Goal: Task Accomplishment & Management: Complete application form

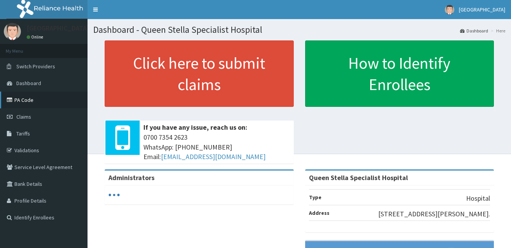
click at [28, 100] on link "PA Code" at bounding box center [44, 99] width 88 height 17
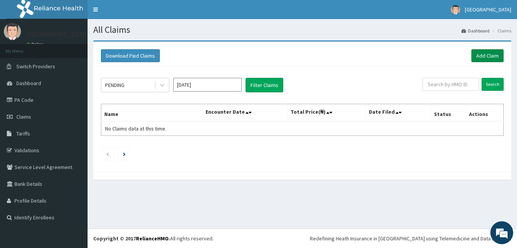
click at [485, 54] on link "Add Claim" at bounding box center [487, 55] width 32 height 13
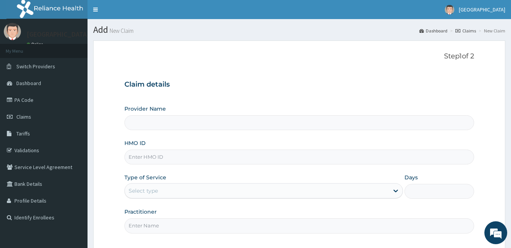
type input "Queen Stella Specialist Hospital"
click at [166, 155] on input "HMO ID" at bounding box center [300, 156] width 350 height 15
click at [145, 157] on input "cfm/1022/" at bounding box center [300, 156] width 350 height 15
click at [156, 157] on input "cfm/10022/" at bounding box center [300, 156] width 350 height 15
type input "cfm/10022/b"
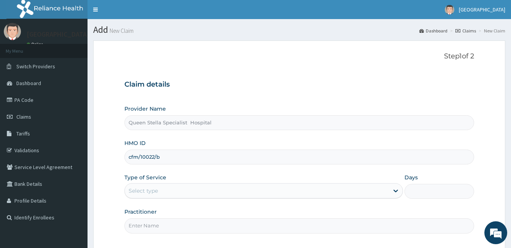
click at [248, 193] on div "Select type" at bounding box center [257, 190] width 264 height 12
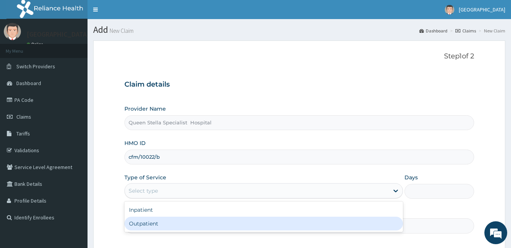
click at [232, 224] on div "Outpatient" at bounding box center [264, 223] width 279 height 14
type input "1"
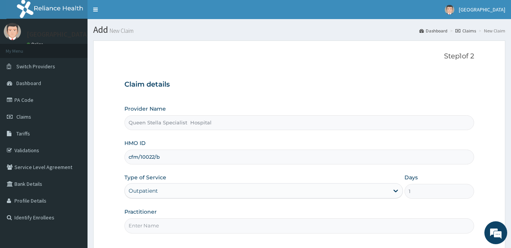
click at [232, 224] on input "Practitioner" at bounding box center [300, 225] width 350 height 15
type input "d"
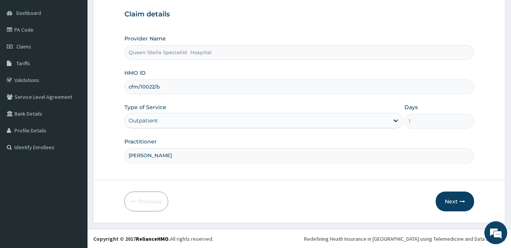
scroll to position [70, 0]
type input "DR BASSEY"
click at [455, 200] on button "Next" at bounding box center [455, 201] width 38 height 20
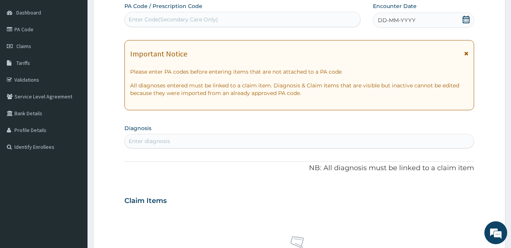
click at [464, 18] on icon at bounding box center [466, 20] width 7 height 8
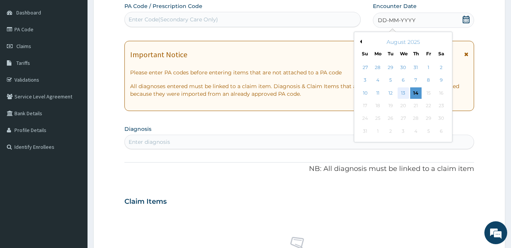
click at [406, 91] on div "13" at bounding box center [403, 92] width 11 height 11
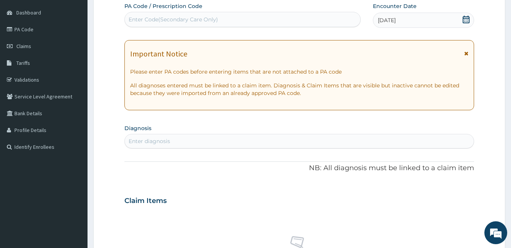
click at [214, 16] on div "Enter Code(Secondary Care Only)" at bounding box center [173, 20] width 89 height 8
paste input "PA/E64323"
type input "PA/E64323"
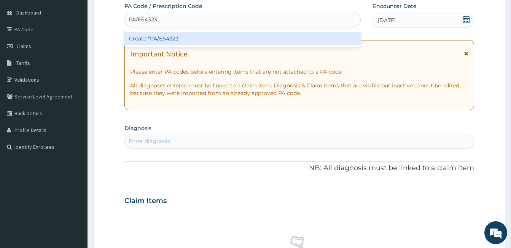
click at [181, 34] on div "Create "PA/E64323"" at bounding box center [243, 39] width 237 height 14
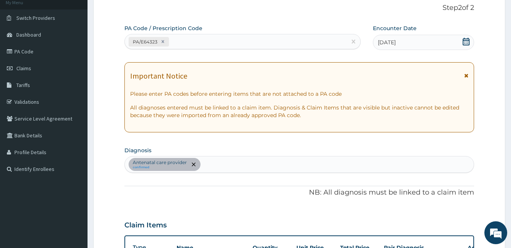
scroll to position [46, 0]
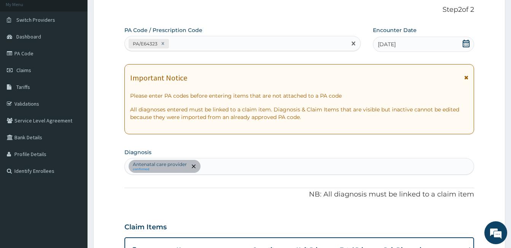
click at [187, 40] on div "PA/E64323" at bounding box center [236, 43] width 222 height 13
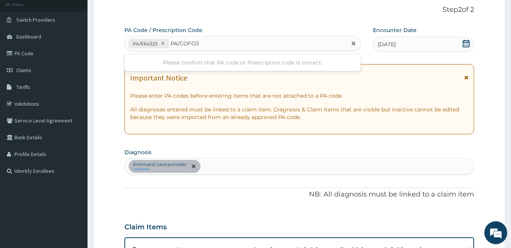
type input "PA/COFO39"
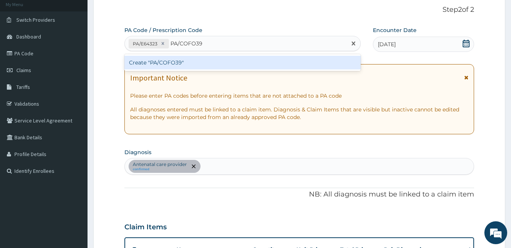
click at [161, 65] on div "Create "PA/COFO39"" at bounding box center [243, 63] width 237 height 14
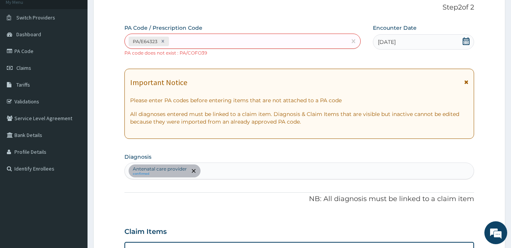
scroll to position [48, 0]
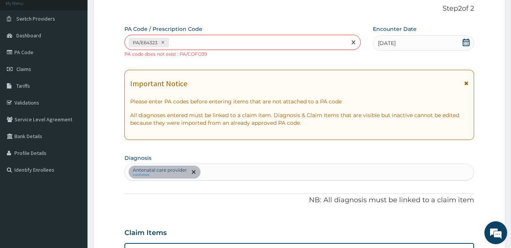
click at [179, 40] on div "PA/E64323" at bounding box center [236, 42] width 222 height 13
click at [26, 54] on link "PA Code" at bounding box center [44, 52] width 88 height 17
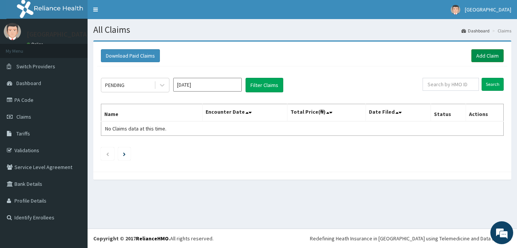
click at [488, 55] on link "Add Claim" at bounding box center [487, 55] width 32 height 13
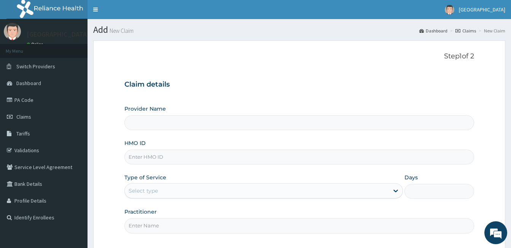
click at [177, 152] on input "HMO ID" at bounding box center [300, 156] width 350 height 15
type input "Queen Stella Specialist Hospital"
type input "cfm/10022/b"
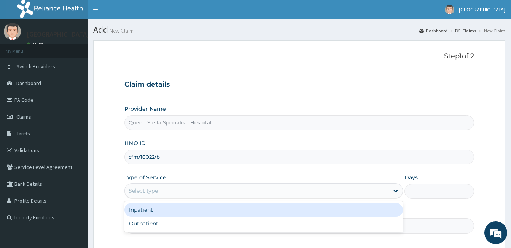
click at [166, 190] on div "Select type" at bounding box center [257, 190] width 264 height 12
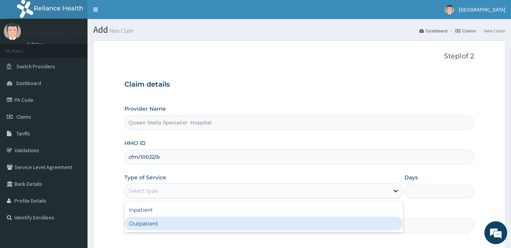
click at [164, 220] on div "Outpatient" at bounding box center [264, 223] width 279 height 14
type input "1"
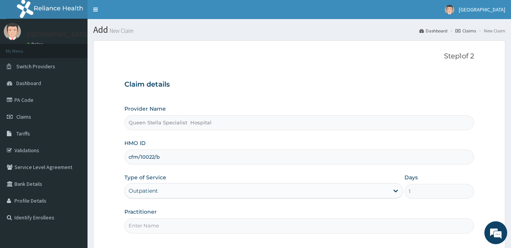
click at [152, 224] on input "Practitioner" at bounding box center [300, 225] width 350 height 15
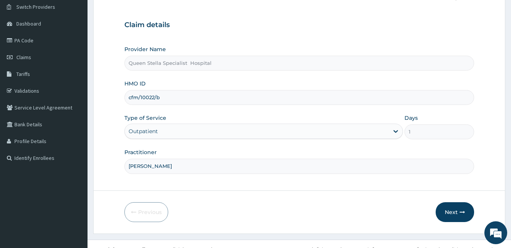
scroll to position [70, 0]
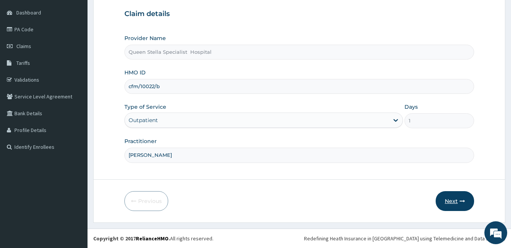
type input "DR BASSEY"
click at [454, 199] on button "Next" at bounding box center [455, 201] width 38 height 20
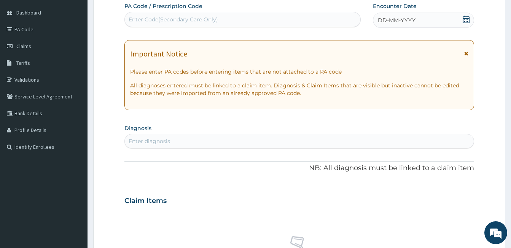
click at [468, 17] on icon at bounding box center [467, 20] width 8 height 8
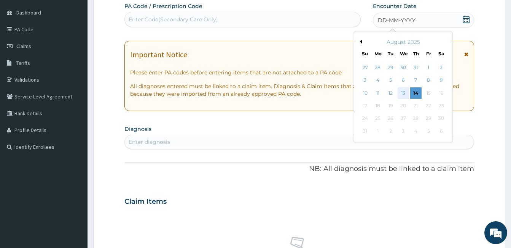
click at [404, 90] on div "13" at bounding box center [403, 92] width 11 height 11
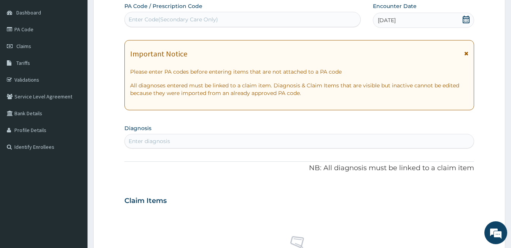
click at [235, 13] on div "Enter Code(Secondary Care Only)" at bounding box center [243, 19] width 237 height 15
paste input "PA/E64323"
type input "PA/E64323"
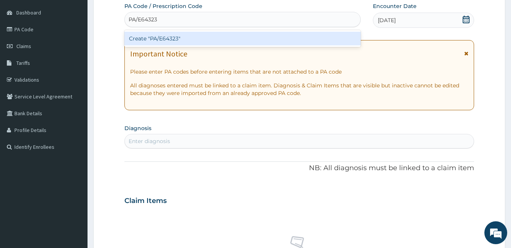
click at [187, 34] on div "Create "PA/E64323"" at bounding box center [243, 39] width 237 height 14
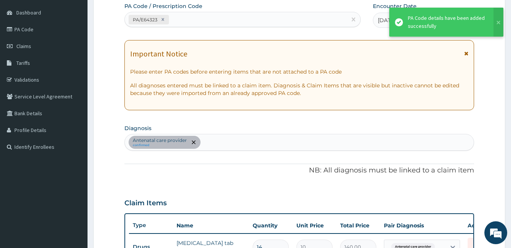
scroll to position [77, 0]
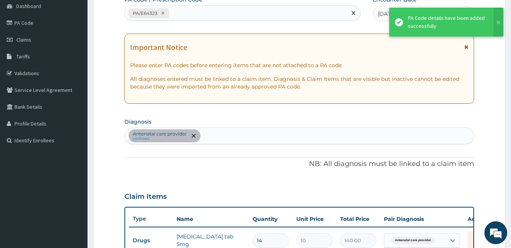
click at [174, 14] on div "PA/E64323" at bounding box center [236, 13] width 222 height 13
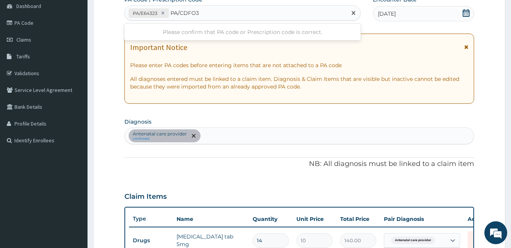
type input "PA/CDFO39"
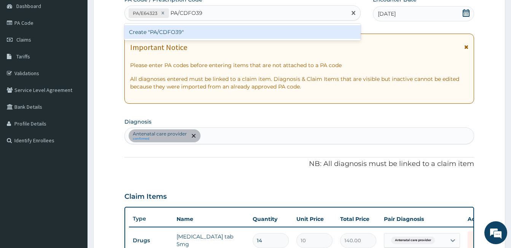
click at [167, 29] on div "Create "PA/CDFO39"" at bounding box center [243, 32] width 237 height 14
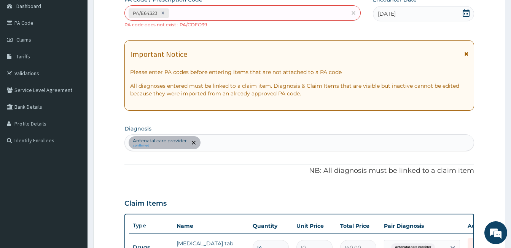
scroll to position [84, 0]
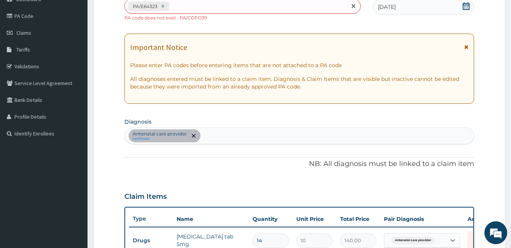
click at [172, 4] on div "PA/E64323" at bounding box center [236, 6] width 222 height 13
type input "PA/CDFD39"
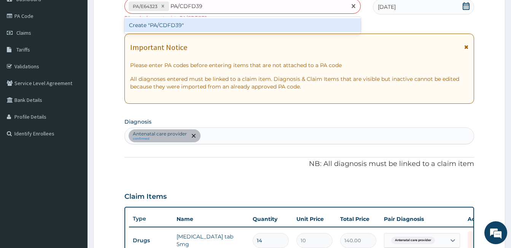
click at [174, 26] on div "Create "PA/CDFD39"" at bounding box center [243, 25] width 237 height 14
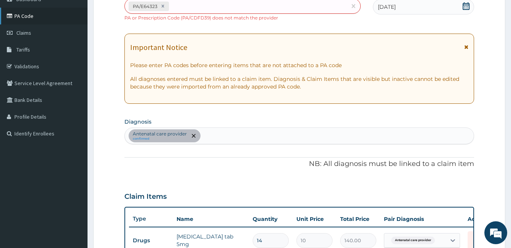
click at [20, 13] on link "PA Code" at bounding box center [44, 16] width 88 height 17
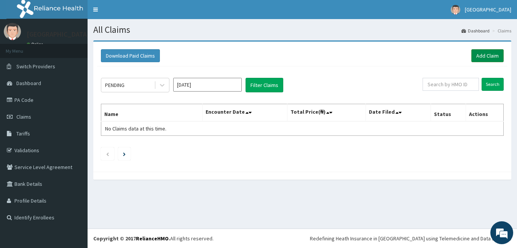
click at [475, 57] on link "Add Claim" at bounding box center [487, 55] width 32 height 13
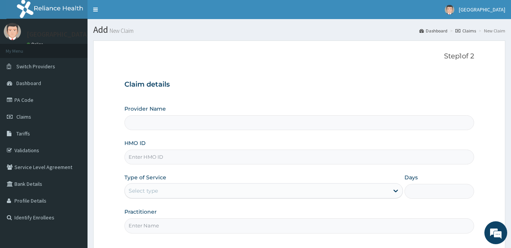
type input "Queen Stella Specialist Hospital"
click at [174, 155] on input "HMO ID" at bounding box center [300, 156] width 350 height 15
type input "cfm/10022/b"
click at [171, 191] on div "Select type" at bounding box center [257, 190] width 264 height 12
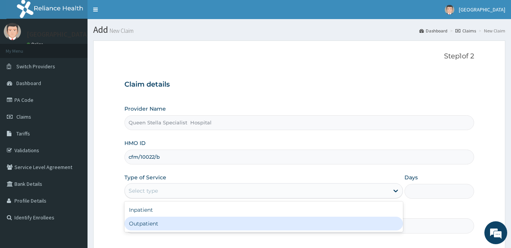
click at [165, 224] on div "Outpatient" at bounding box center [264, 223] width 279 height 14
type input "1"
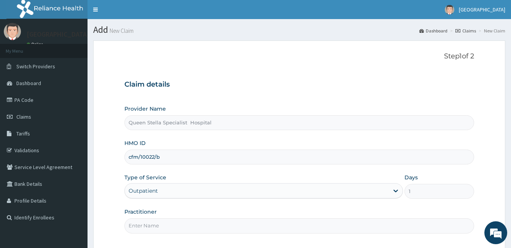
click at [165, 224] on input "Practitioner" at bounding box center [300, 225] width 350 height 15
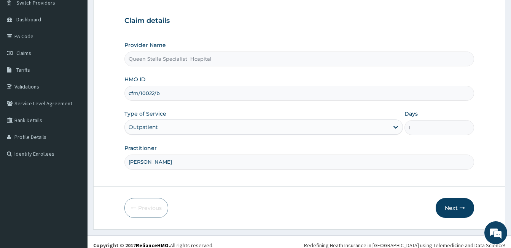
scroll to position [70, 0]
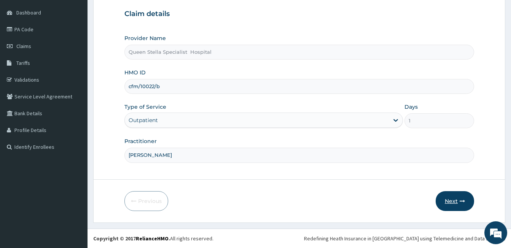
type input "[PERSON_NAME]"
click at [446, 201] on button "Next" at bounding box center [455, 201] width 38 height 20
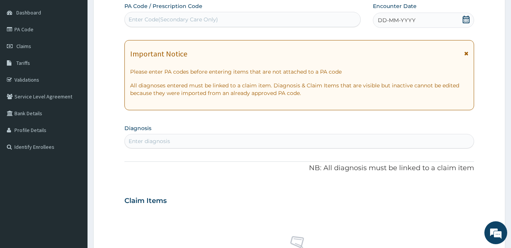
click at [468, 20] on icon at bounding box center [467, 20] width 8 height 8
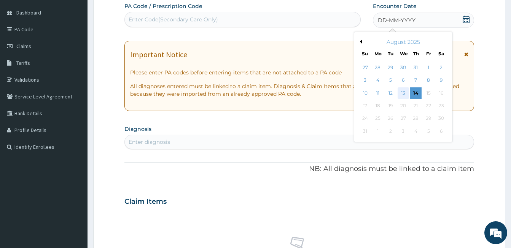
click at [403, 94] on div "13" at bounding box center [403, 92] width 11 height 11
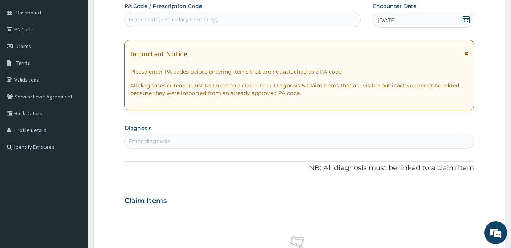
click at [283, 22] on div "Enter Code(Secondary Care Only)" at bounding box center [243, 19] width 236 height 12
paste input "PA/E64323"
type input "PA/E64323"
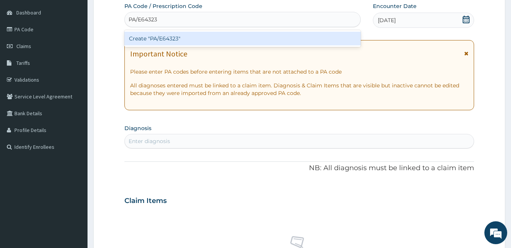
click at [195, 35] on div "Create "PA/E64323"" at bounding box center [243, 39] width 237 height 14
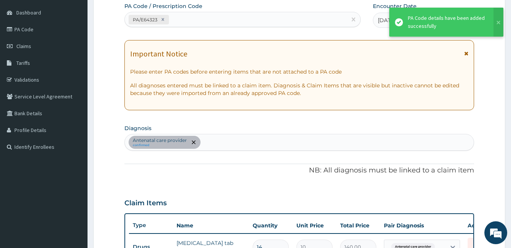
scroll to position [77, 0]
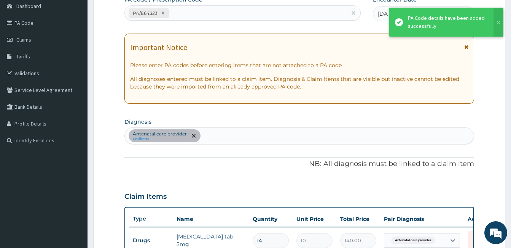
click at [181, 14] on div "PA/E64323" at bounding box center [236, 13] width 222 height 13
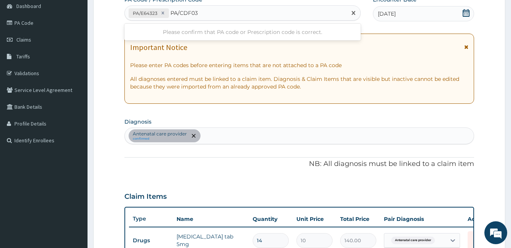
type input "PA/CDF039"
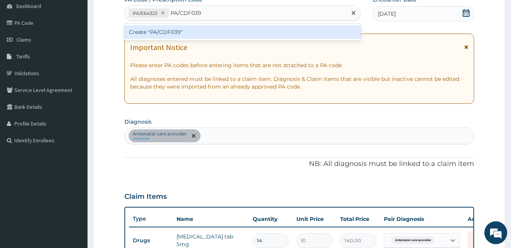
click at [214, 28] on div "Create "PA/CDF039"" at bounding box center [243, 32] width 237 height 14
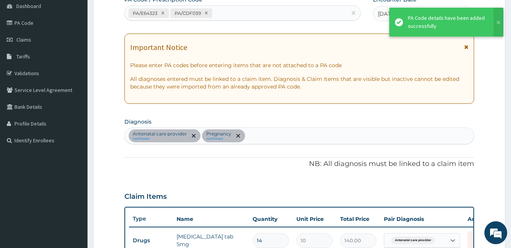
scroll to position [222, 0]
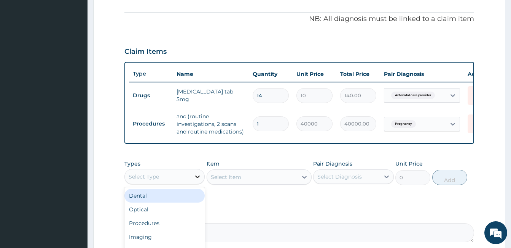
click at [196, 178] on icon at bounding box center [198, 176] width 5 height 3
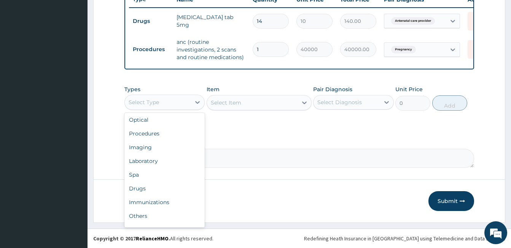
scroll to position [26, 0]
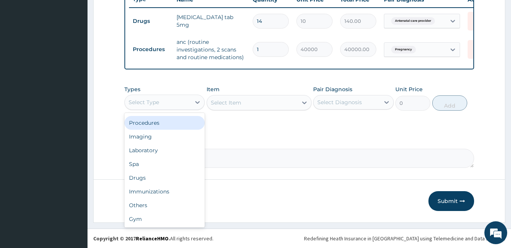
click at [183, 121] on div "Procedures" at bounding box center [165, 123] width 80 height 14
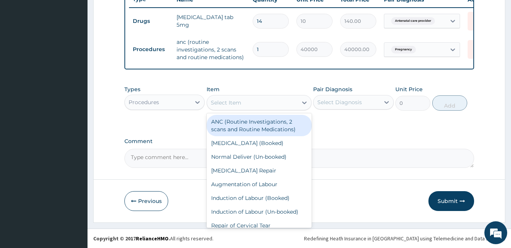
click at [230, 103] on div "Select Item" at bounding box center [226, 103] width 30 height 8
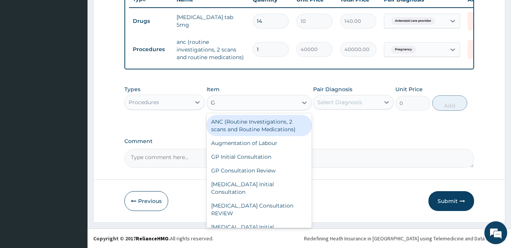
type input "GP"
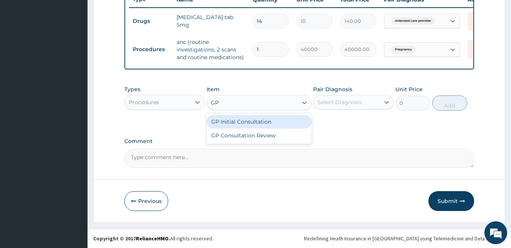
click at [234, 118] on div "GP Initial Consultation" at bounding box center [259, 122] width 105 height 14
type input "2500"
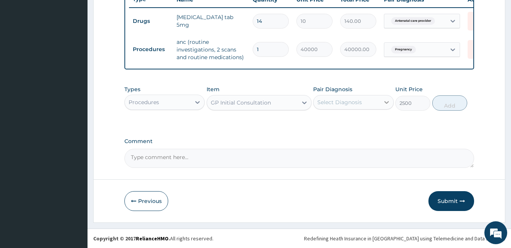
click at [386, 101] on icon at bounding box center [387, 102] width 8 height 8
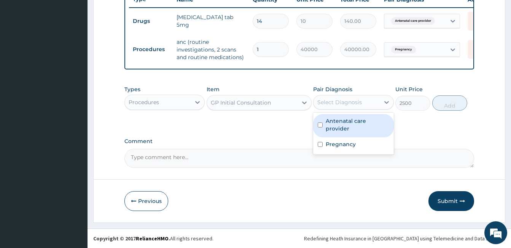
click at [320, 123] on input "checkbox" at bounding box center [320, 124] width 5 height 5
checkbox input "true"
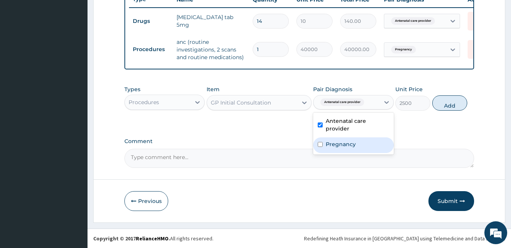
click at [320, 143] on input "checkbox" at bounding box center [320, 144] width 5 height 5
checkbox input "true"
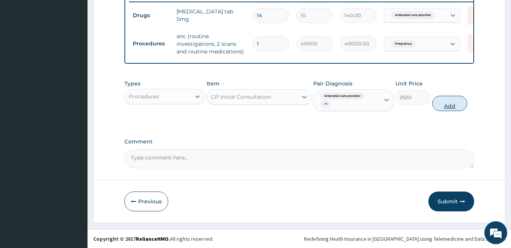
click at [455, 111] on button "Add" at bounding box center [450, 103] width 35 height 15
type input "0"
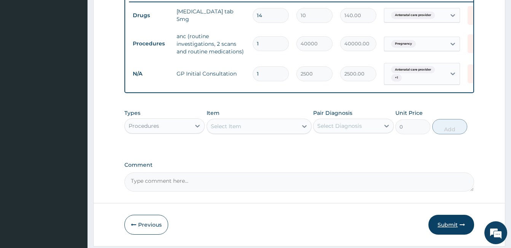
click at [456, 230] on button "Submit" at bounding box center [452, 224] width 46 height 20
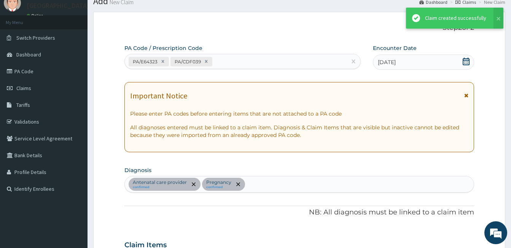
scroll to position [302, 0]
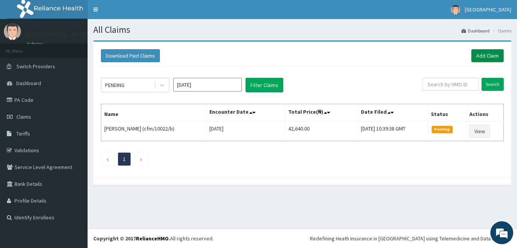
click at [484, 54] on link "Add Claim" at bounding box center [487, 55] width 32 height 13
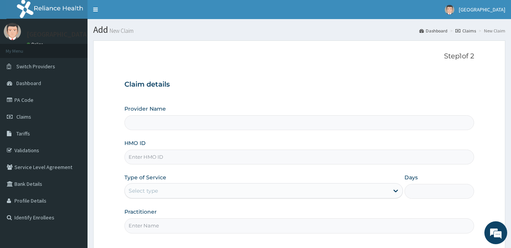
click at [149, 157] on input "HMO ID" at bounding box center [300, 156] width 350 height 15
type input "Queen Stella Specialist Hospital"
type input "cfm/10022/b"
click at [147, 188] on div "Select type" at bounding box center [143, 191] width 29 height 8
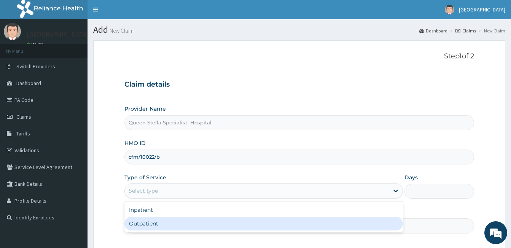
click at [155, 225] on div "Outpatient" at bounding box center [264, 223] width 279 height 14
type input "1"
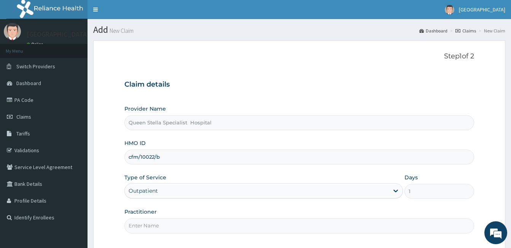
click at [156, 225] on input "Practitioner" at bounding box center [300, 225] width 350 height 15
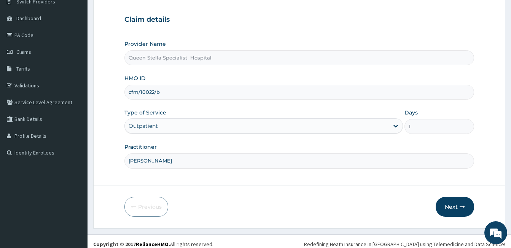
scroll to position [70, 0]
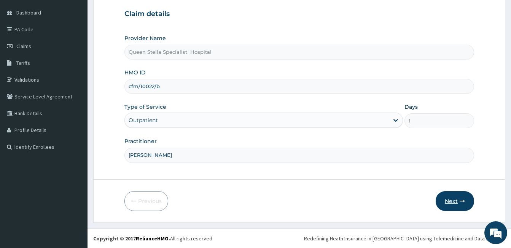
type input "DR BASSEY"
click at [448, 204] on button "Next" at bounding box center [455, 201] width 38 height 20
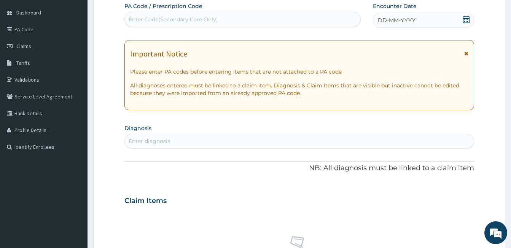
click at [467, 22] on icon at bounding box center [467, 20] width 8 height 8
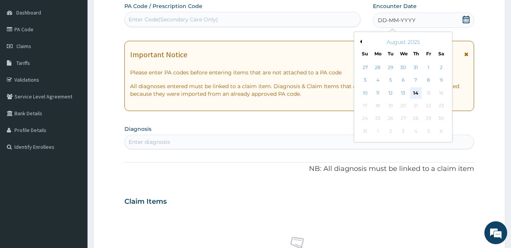
click at [417, 92] on div "14" at bounding box center [416, 92] width 11 height 11
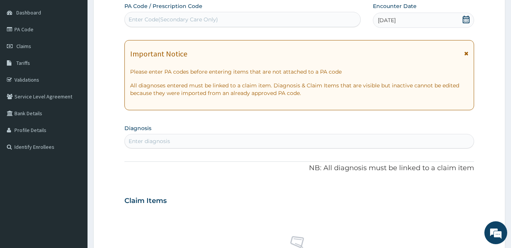
click at [222, 18] on div "Enter Code(Secondary Care Only)" at bounding box center [243, 19] width 236 height 12
paste input "PA/E64323"
type input "PA/E64323"
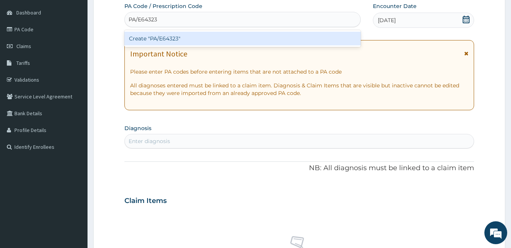
click at [184, 35] on div "Create "PA/E64323"" at bounding box center [243, 39] width 237 height 14
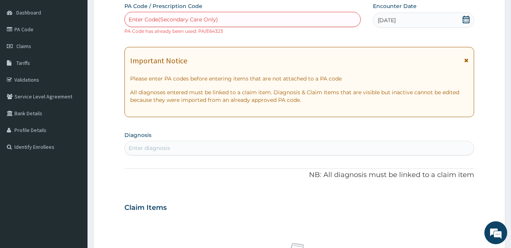
click at [189, 17] on div "Enter Code(Secondary Care Only)" at bounding box center [173, 20] width 89 height 8
paste input "PA/E64323"
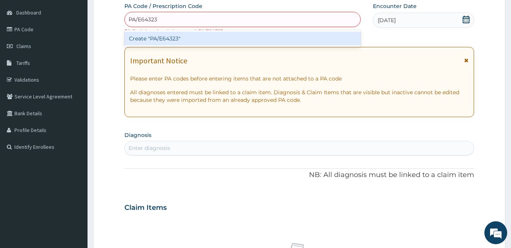
type input "PA/E64323"
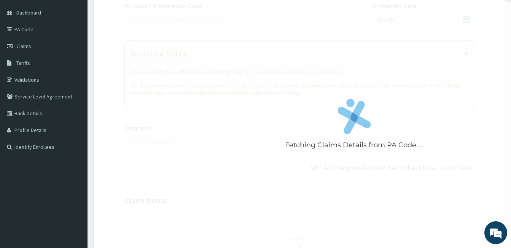
click at [466, 19] on div "Fetching Claims Details from PA Code..... PA Code / Prescription Code Enter Cod…" at bounding box center [300, 199] width 350 height 394
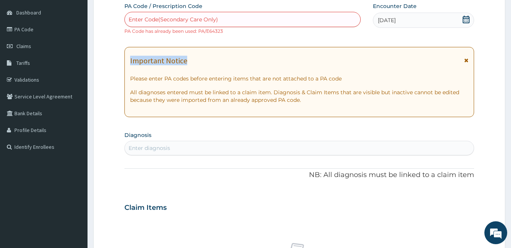
drag, startPoint x: 465, startPoint y: 18, endPoint x: 403, endPoint y: 60, distance: 75.6
click at [403, 60] on div "PA Code / Prescription Code Enter Code(Secondary Care Only) PA Code has already…" at bounding box center [300, 202] width 350 height 401
drag, startPoint x: 403, startPoint y: 60, endPoint x: 465, endPoint y: 19, distance: 75.1
click at [465, 19] on icon at bounding box center [467, 20] width 8 height 8
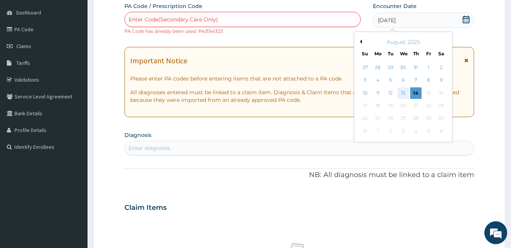
click at [401, 94] on div "13" at bounding box center [403, 92] width 11 height 11
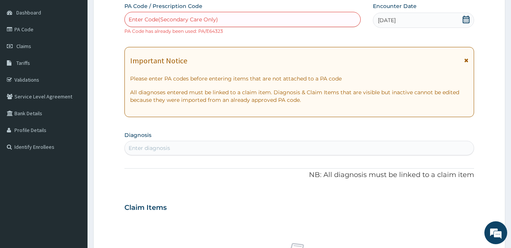
click at [208, 14] on div "Enter Code(Secondary Care Only)" at bounding box center [243, 19] width 236 height 12
click at [22, 47] on span "Claims" at bounding box center [23, 46] width 15 height 7
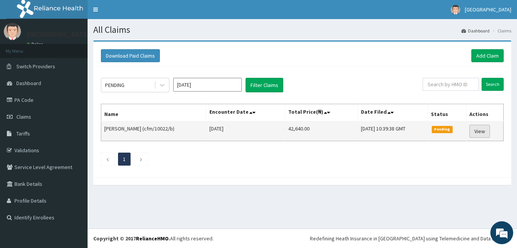
click at [484, 131] on link "View" at bounding box center [480, 131] width 21 height 13
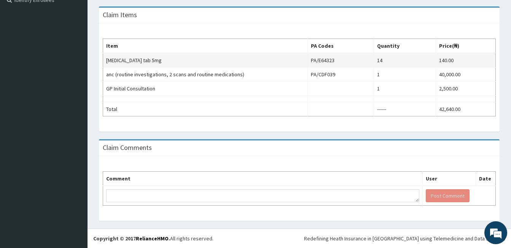
click at [436, 63] on td "140.00" at bounding box center [466, 60] width 60 height 14
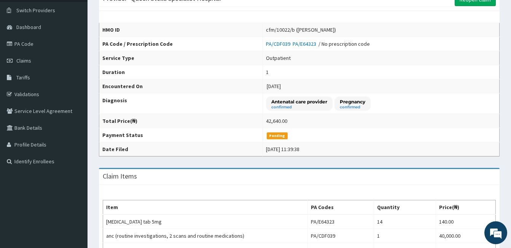
scroll to position [50, 0]
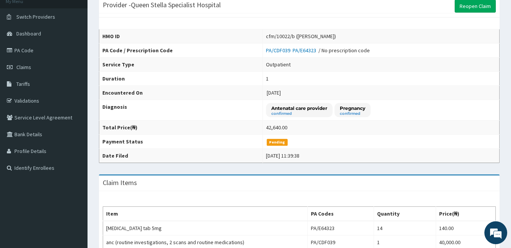
click at [511, 243] on div "Provider - Queen Stella Specialist Hospital Reopen Claim HMO ID cfm/10022/b (Su…" at bounding box center [300, 193] width 424 height 405
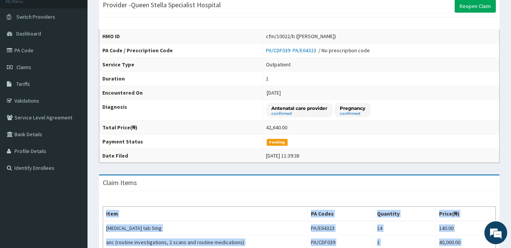
click at [511, 243] on div "Provider - Queen Stella Specialist Hospital Reopen Claim HMO ID cfm/10022/b (Su…" at bounding box center [300, 193] width 424 height 405
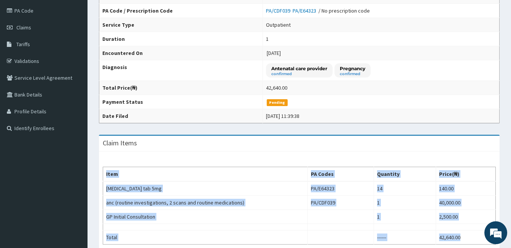
click at [511, 243] on div "Provider - Queen Stella Specialist Hospital Reopen Claim HMO ID cfm/10022/b (Su…" at bounding box center [300, 153] width 424 height 405
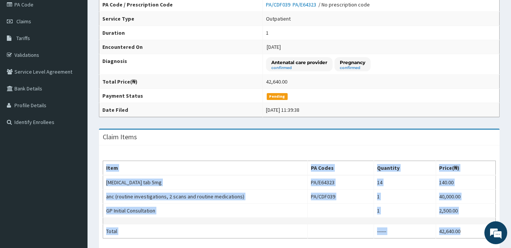
drag, startPoint x: 511, startPoint y: 243, endPoint x: 437, endPoint y: 217, distance: 78.0
click at [437, 217] on td at bounding box center [466, 220] width 60 height 6
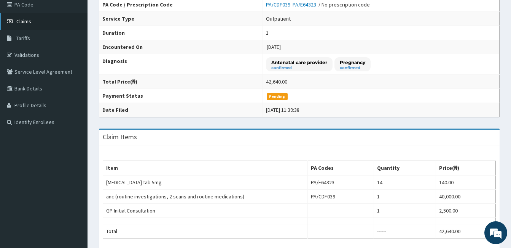
click at [26, 20] on span "Claims" at bounding box center [23, 21] width 15 height 7
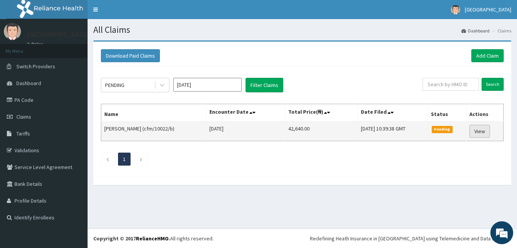
click at [486, 130] on link "View" at bounding box center [480, 131] width 21 height 13
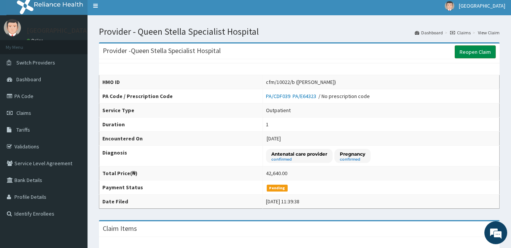
click at [473, 49] on link "Reopen Claim" at bounding box center [475, 51] width 41 height 13
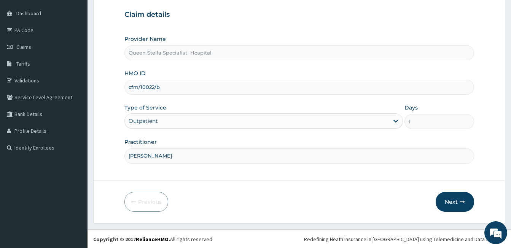
scroll to position [70, 0]
click at [452, 198] on button "Next" at bounding box center [455, 201] width 38 height 20
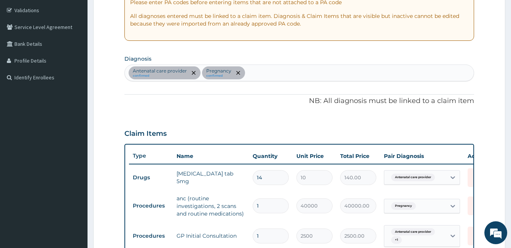
scroll to position [147, 0]
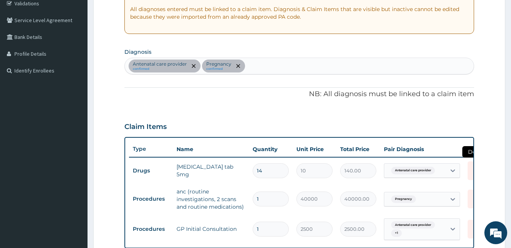
click at [471, 173] on icon at bounding box center [476, 170] width 17 height 19
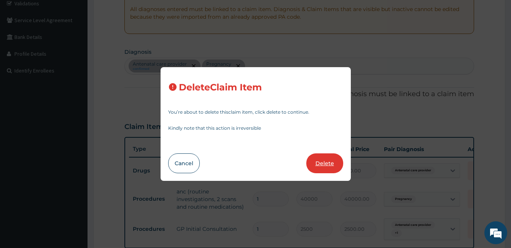
click at [331, 166] on button "Delete" at bounding box center [325, 163] width 37 height 20
type input "1"
type input "40000"
type input "40000.00"
type input "2500"
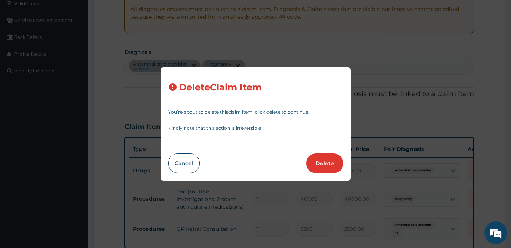
type input "2500.00"
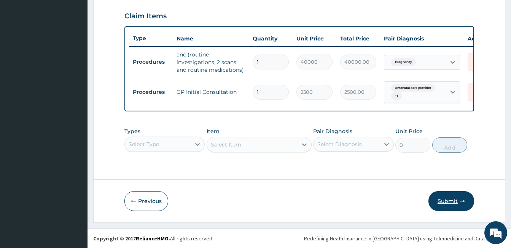
click at [444, 204] on button "Submit" at bounding box center [452, 201] width 46 height 20
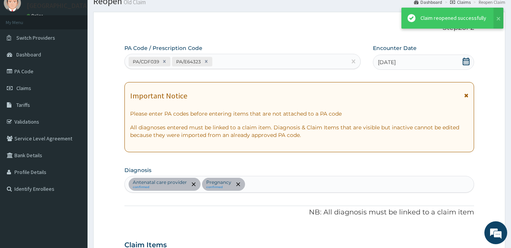
scroll to position [263, 0]
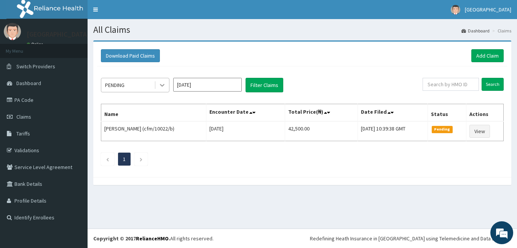
click at [158, 84] on div at bounding box center [162, 85] width 14 height 14
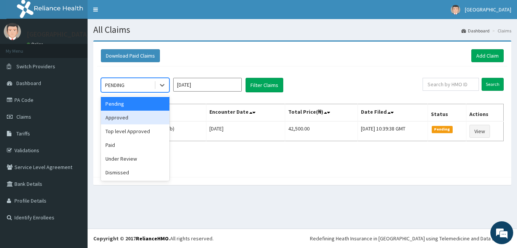
click at [147, 121] on div "Approved" at bounding box center [135, 117] width 69 height 14
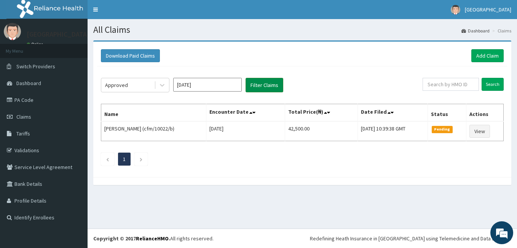
click at [266, 83] on button "Filter Claims" at bounding box center [265, 85] width 38 height 14
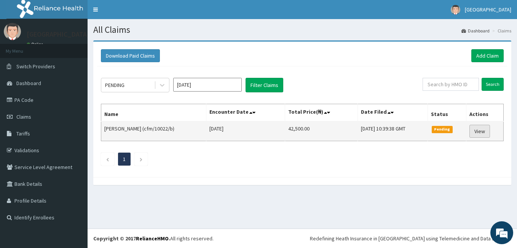
click at [481, 130] on link "View" at bounding box center [480, 131] width 21 height 13
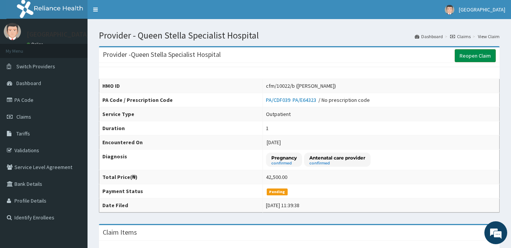
click at [476, 52] on link "Reopen Claim" at bounding box center [475, 55] width 41 height 13
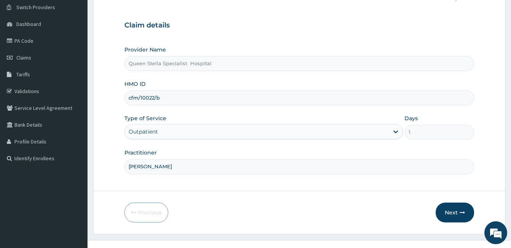
scroll to position [61, 0]
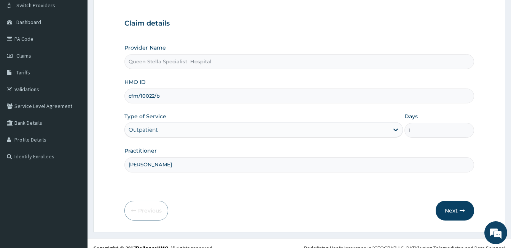
click at [454, 211] on button "Next" at bounding box center [455, 210] width 38 height 20
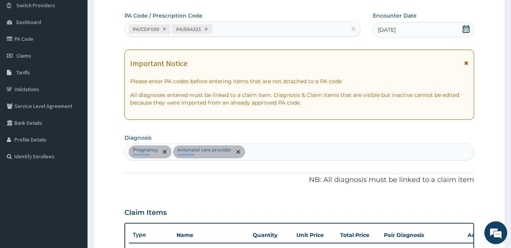
scroll to position [0, 0]
click at [164, 29] on icon at bounding box center [164, 29] width 3 height 3
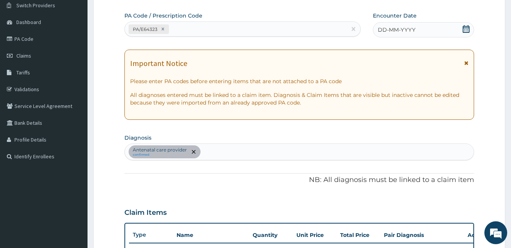
scroll to position [225, 0]
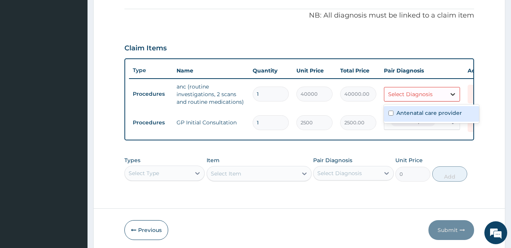
click at [452, 93] on icon at bounding box center [453, 94] width 8 height 8
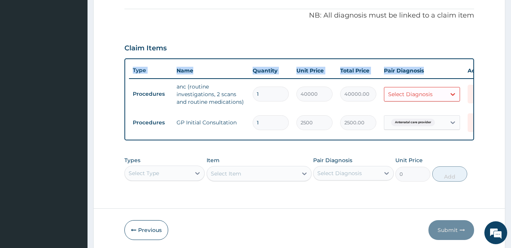
click at [446, 61] on div "Type Name Quantity Unit Price Total Price Pair Diagnosis Actions Procedures anc…" at bounding box center [300, 99] width 350 height 82
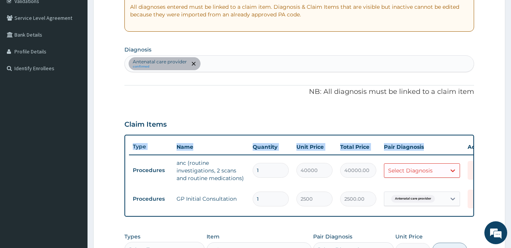
scroll to position [144, 0]
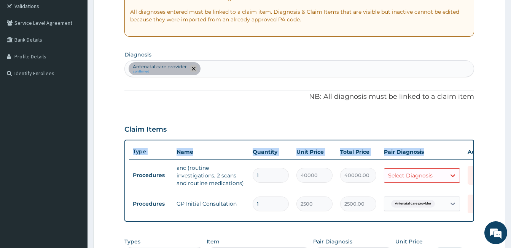
click at [195, 68] on span "remove selection option" at bounding box center [193, 68] width 7 height 7
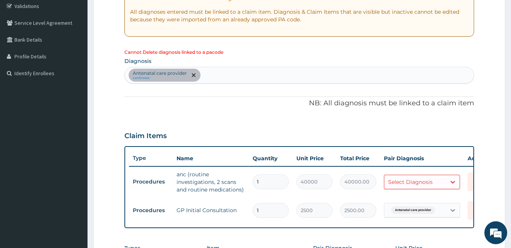
click at [205, 69] on div "Antenatal care provider confirmed" at bounding box center [299, 75] width 349 height 16
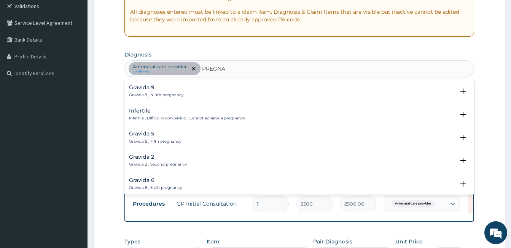
type input "PREGNAN"
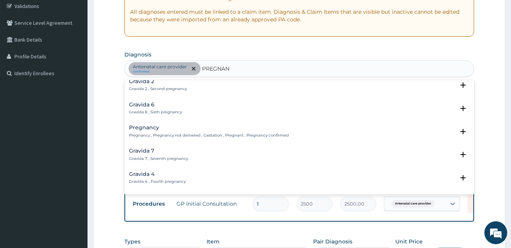
scroll to position [76, 0]
click at [167, 133] on p "Pregnancy , Pregnancy not delivered , Gestation , Pregnant , Pregnancy confirmed" at bounding box center [209, 134] width 160 height 5
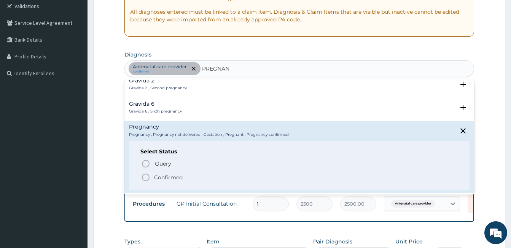
click at [145, 179] on icon "status option filled" at bounding box center [145, 177] width 9 height 9
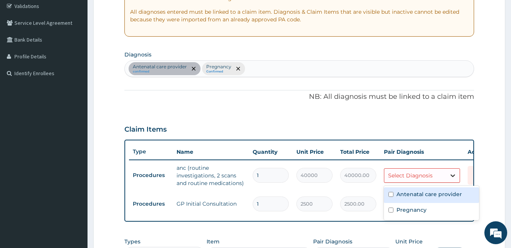
click at [452, 176] on icon at bounding box center [453, 175] width 8 height 8
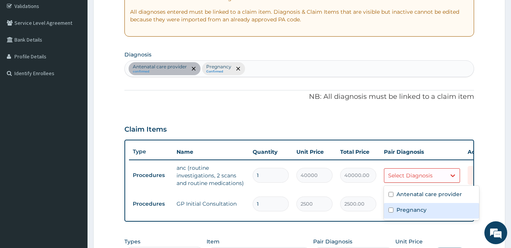
click at [392, 209] on input "checkbox" at bounding box center [391, 209] width 5 height 5
checkbox input "true"
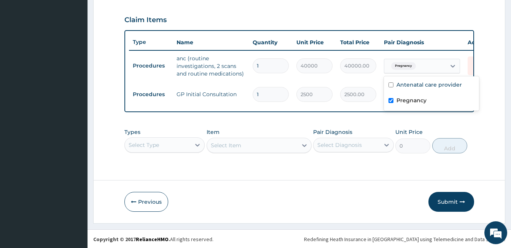
scroll to position [260, 0]
click at [447, 200] on button "Submit" at bounding box center [452, 201] width 46 height 20
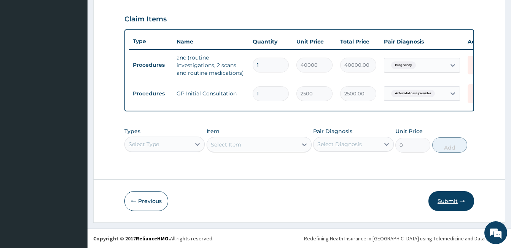
click at [447, 200] on button "Submit" at bounding box center [452, 201] width 46 height 20
click at [451, 199] on button "Submit" at bounding box center [452, 201] width 46 height 20
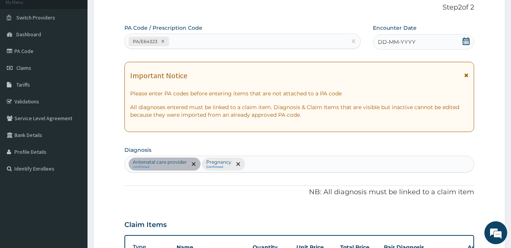
scroll to position [46, 0]
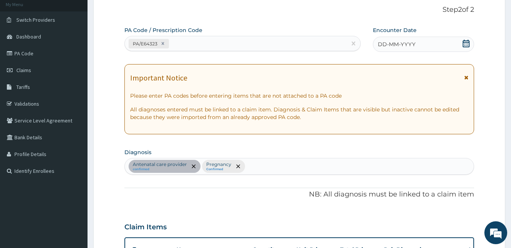
click at [466, 43] on icon at bounding box center [467, 44] width 8 height 8
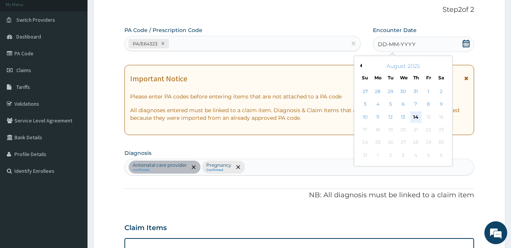
click at [414, 117] on div "14" at bounding box center [416, 116] width 11 height 11
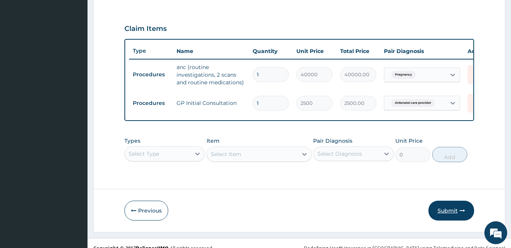
click at [456, 220] on button "Submit" at bounding box center [452, 210] width 46 height 20
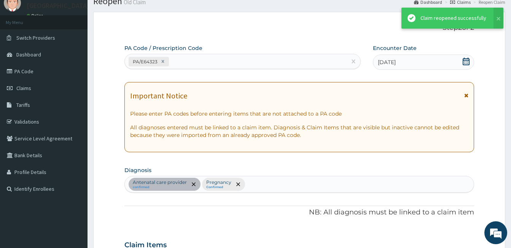
scroll to position [245, 0]
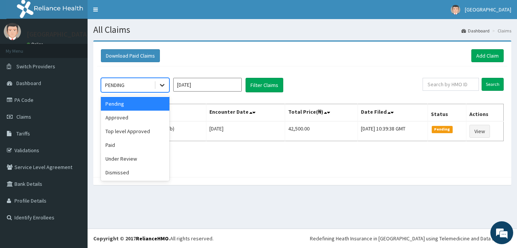
click at [163, 85] on icon at bounding box center [162, 85] width 5 height 3
